Goal: Find specific page/section: Find specific page/section

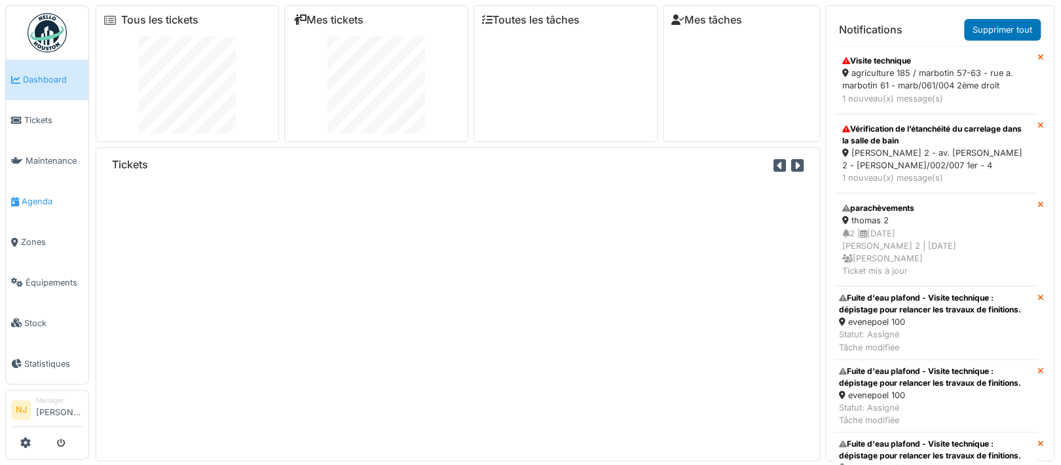
click at [35, 197] on span "Agenda" at bounding box center [53, 201] width 62 height 12
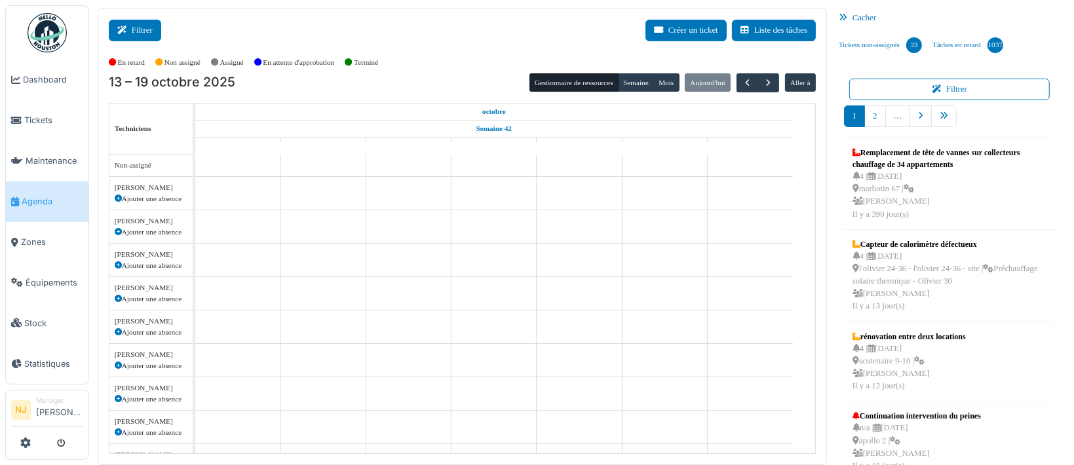
click at [141, 30] on button "Filtrer" at bounding box center [135, 31] width 52 height 22
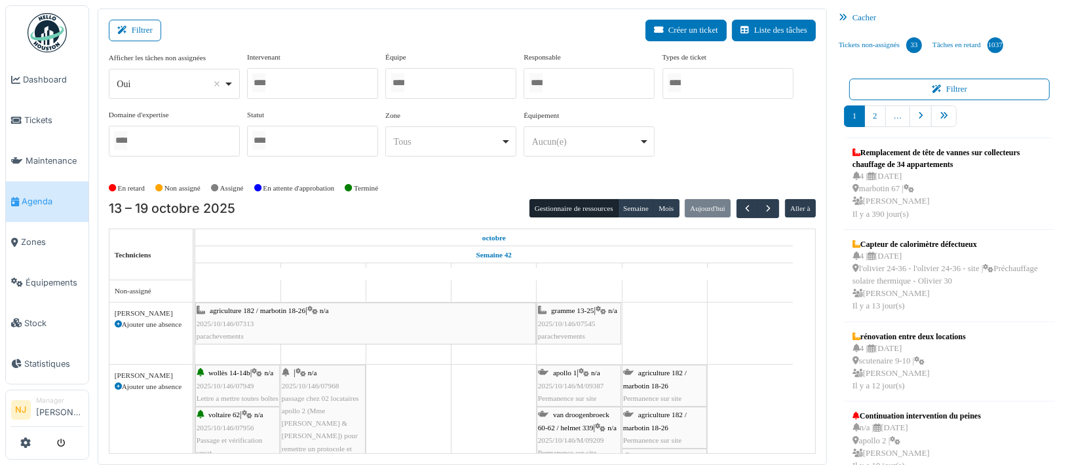
click at [444, 82] on div at bounding box center [450, 83] width 131 height 31
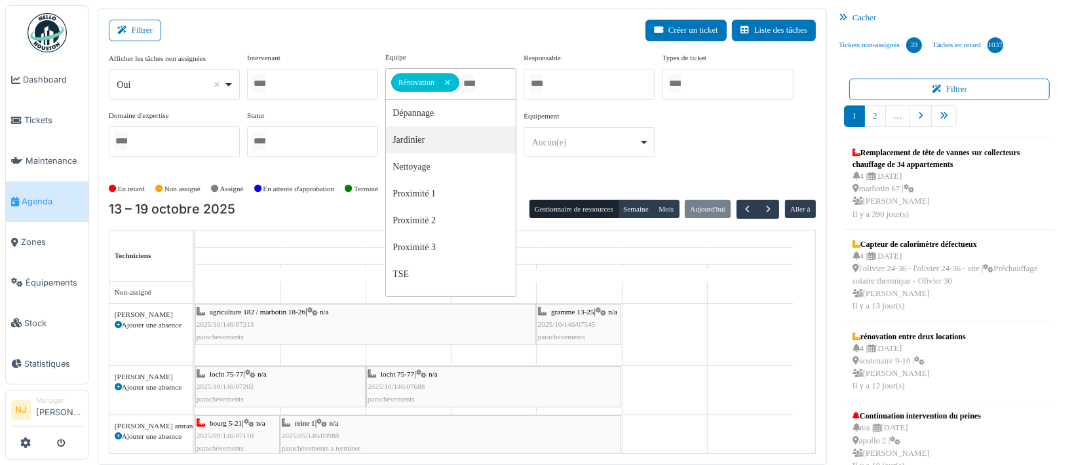
click at [320, 35] on div "Filtrer Créer un ticket Liste des tâches" at bounding box center [462, 36] width 707 height 32
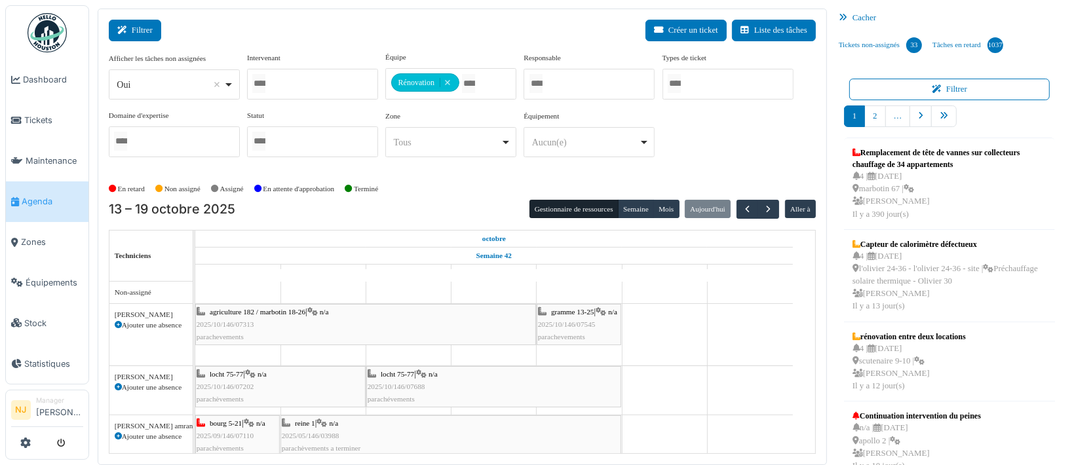
click at [140, 31] on button "Filtrer" at bounding box center [135, 31] width 52 height 22
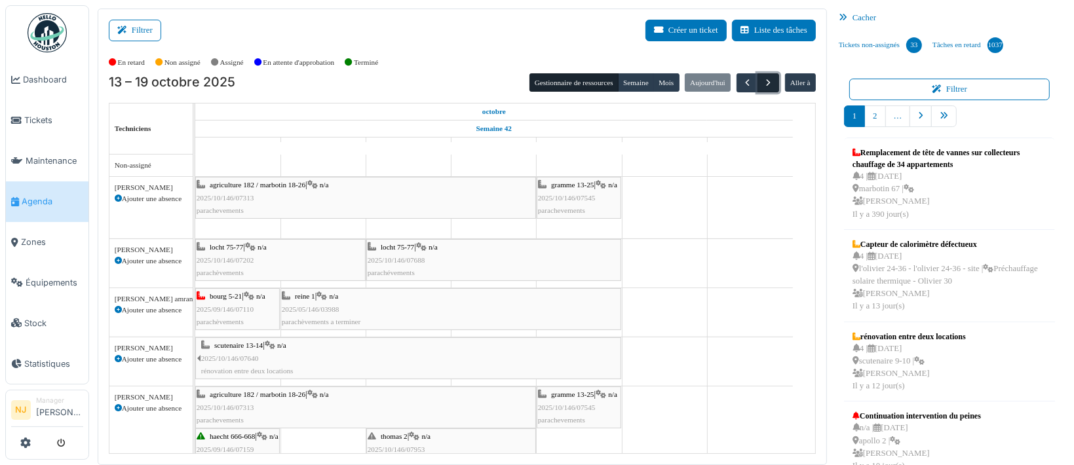
click at [763, 80] on span "button" at bounding box center [768, 82] width 11 height 11
